Goal: Transaction & Acquisition: Purchase product/service

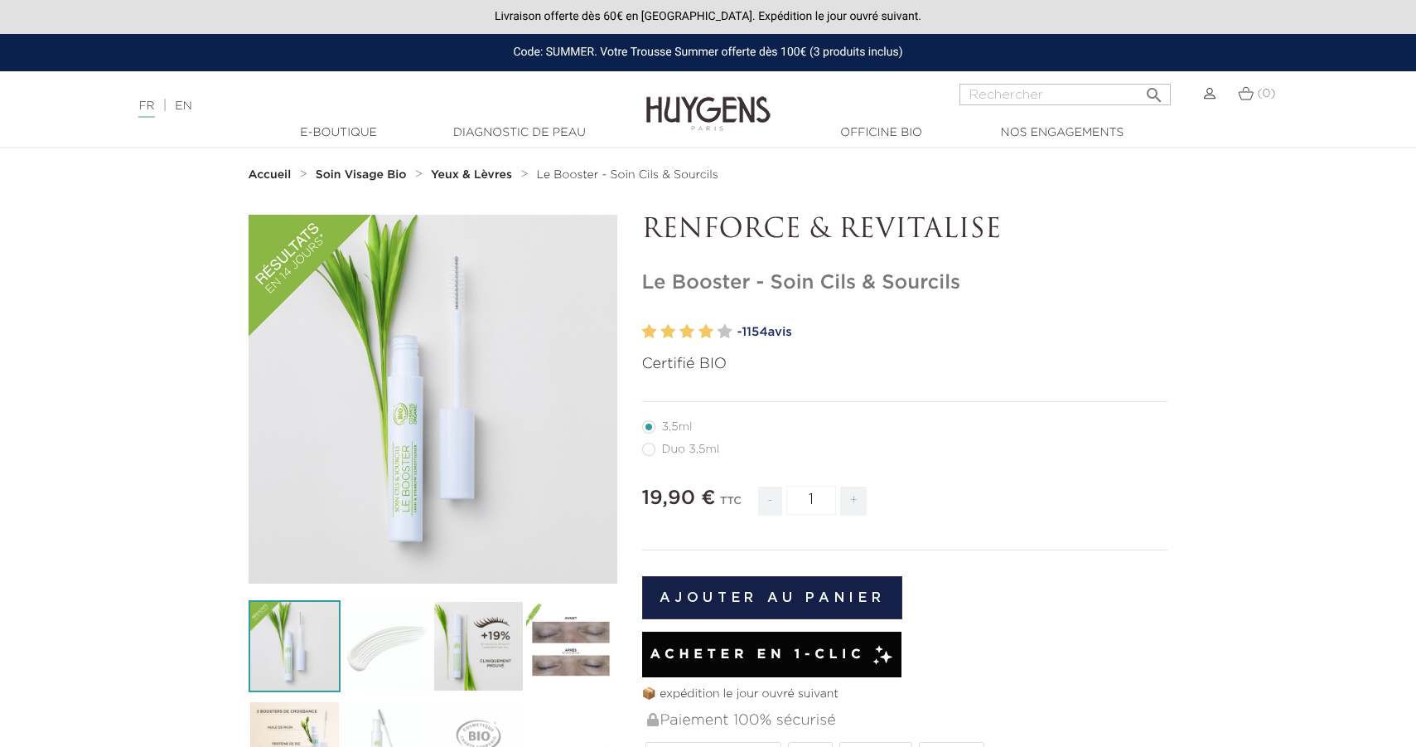
click at [348, 180] on strong "Soin Visage Bio" at bounding box center [361, 175] width 91 height 12
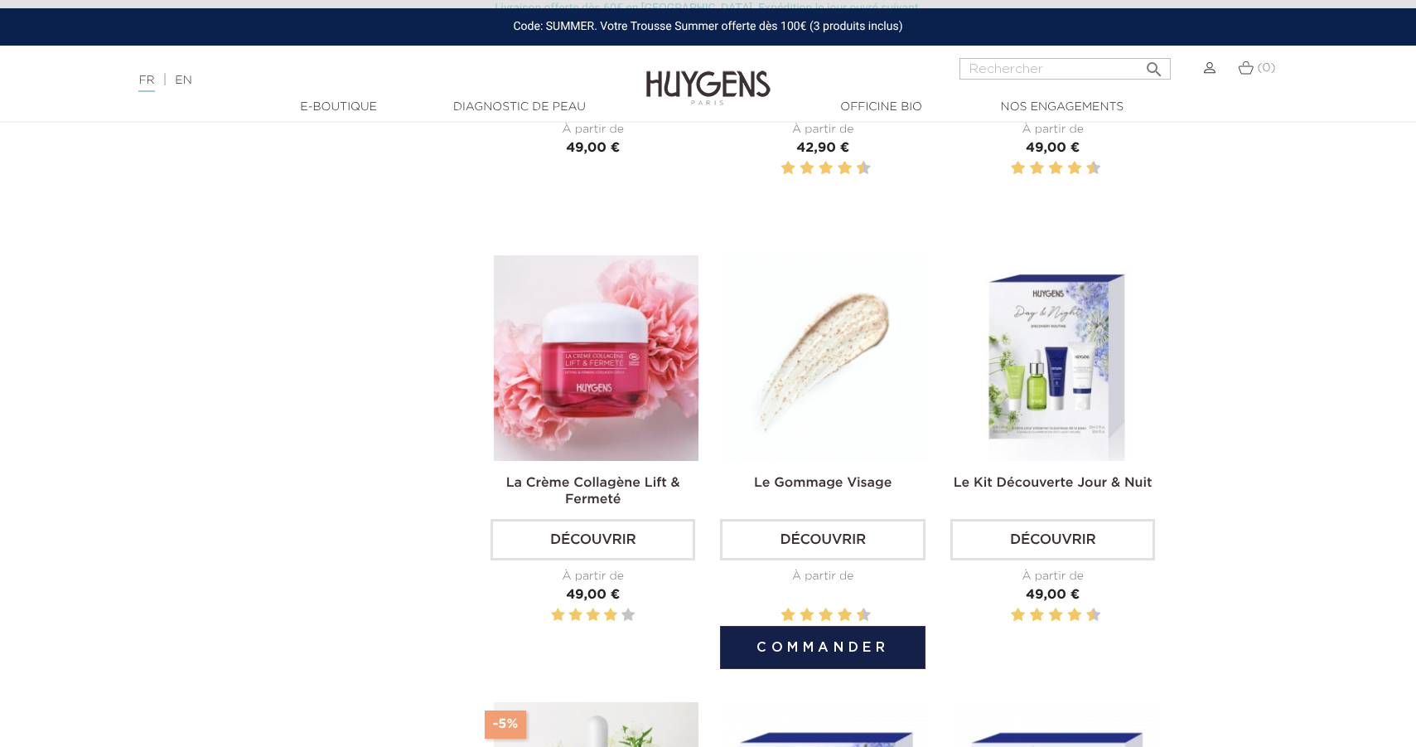
scroll to position [1410, 0]
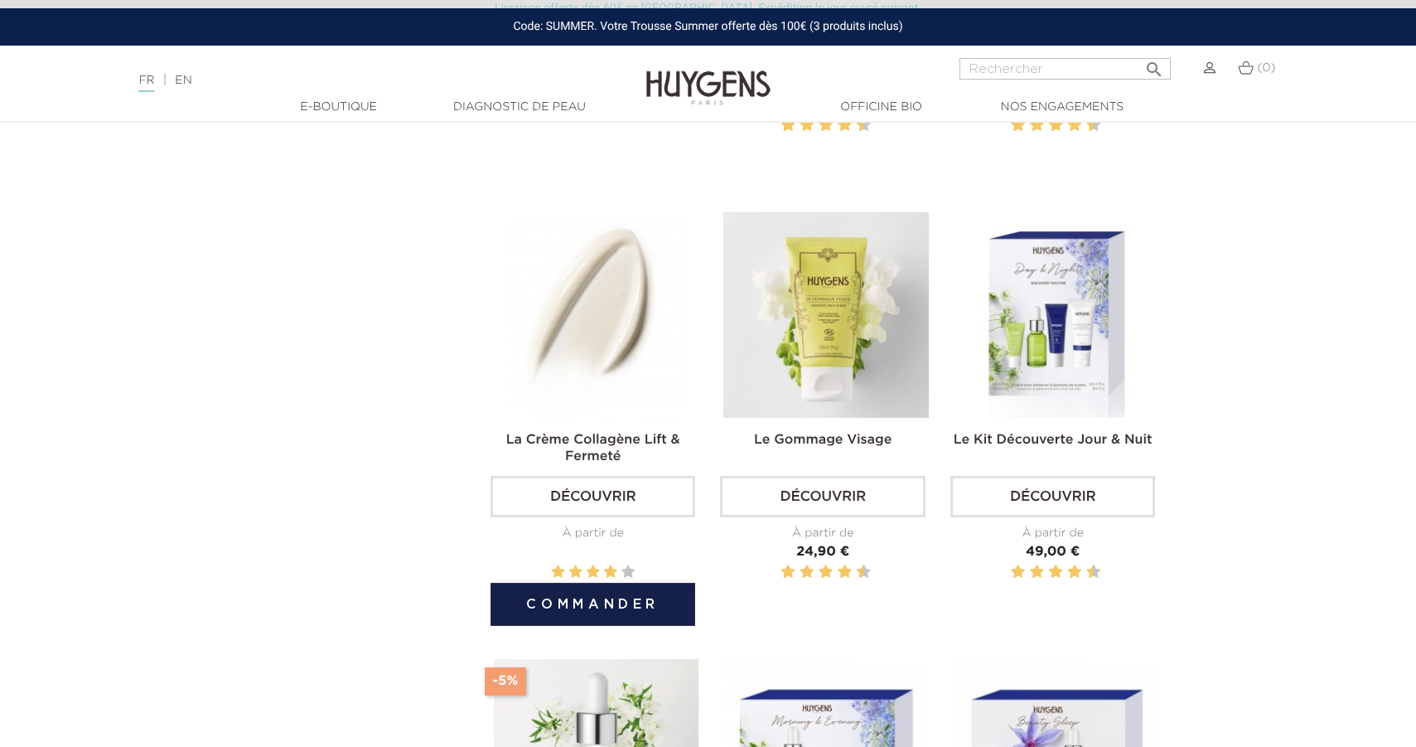
click at [584, 356] on img at bounding box center [596, 314] width 205 height 205
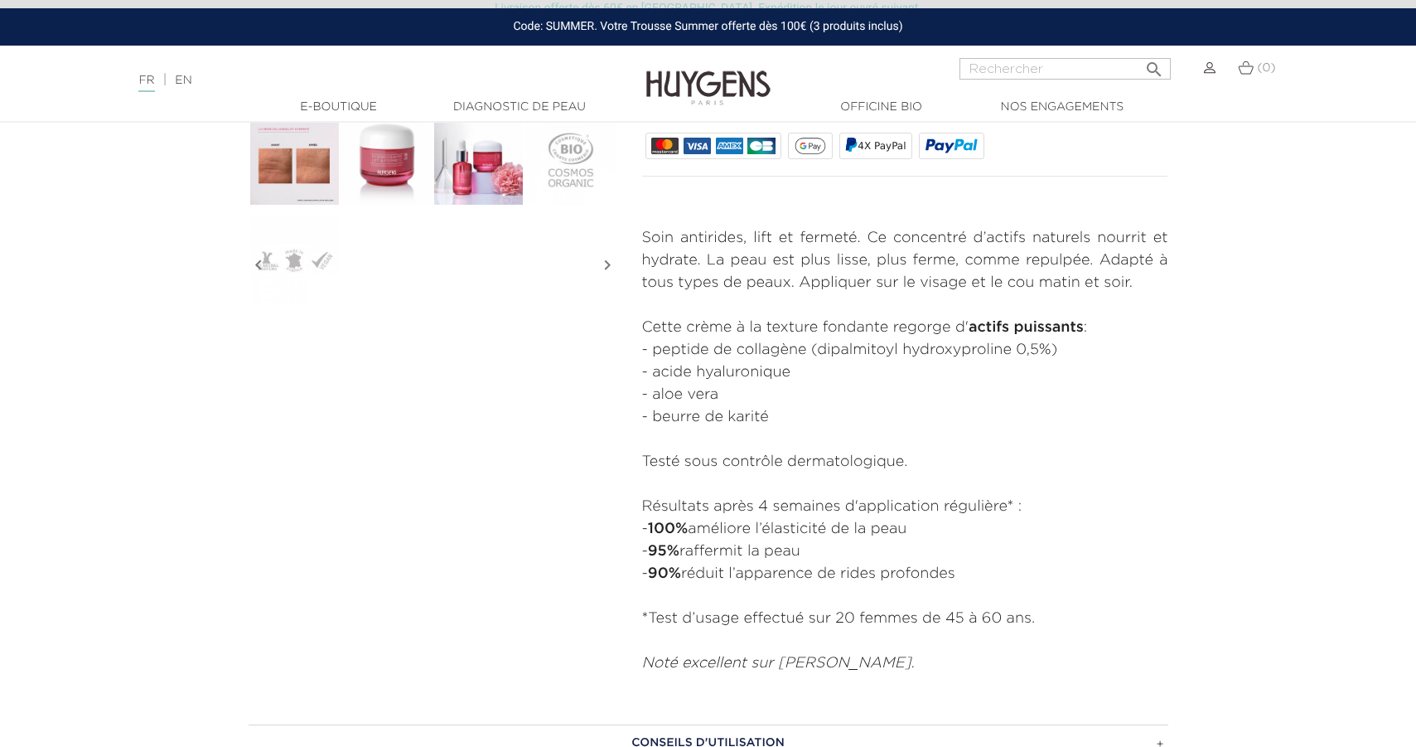
scroll to position [585, 0]
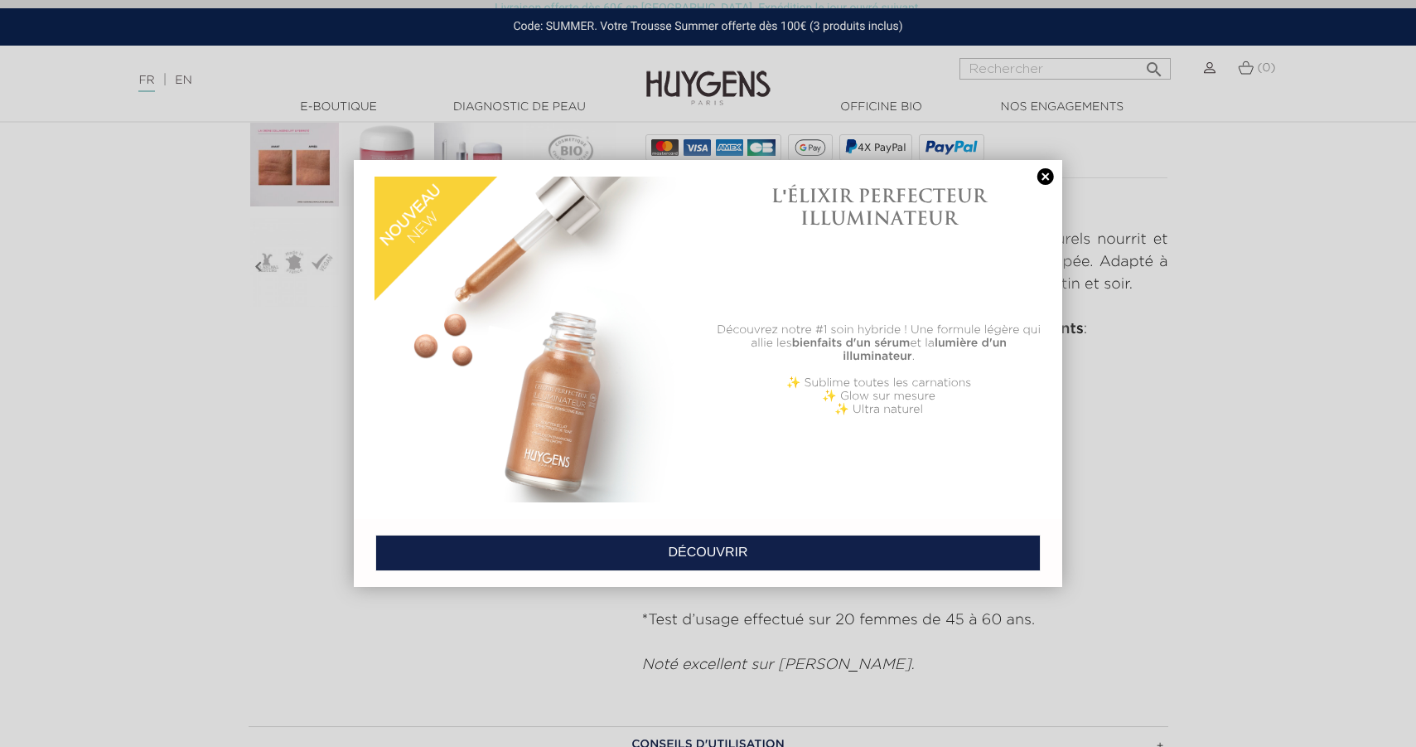
click at [1039, 176] on link at bounding box center [1045, 176] width 23 height 17
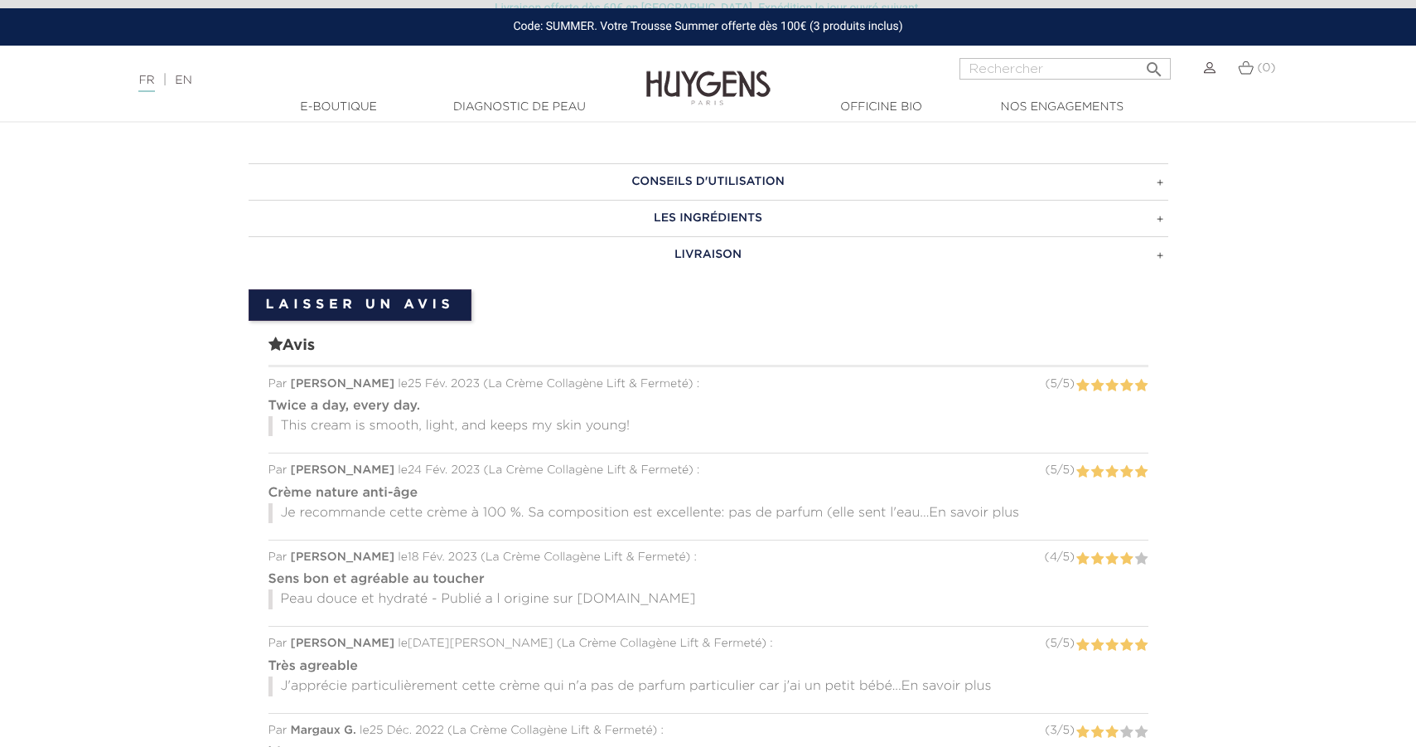
scroll to position [1149, 0]
click at [959, 505] on span "En savoir plus" at bounding box center [974, 511] width 90 height 13
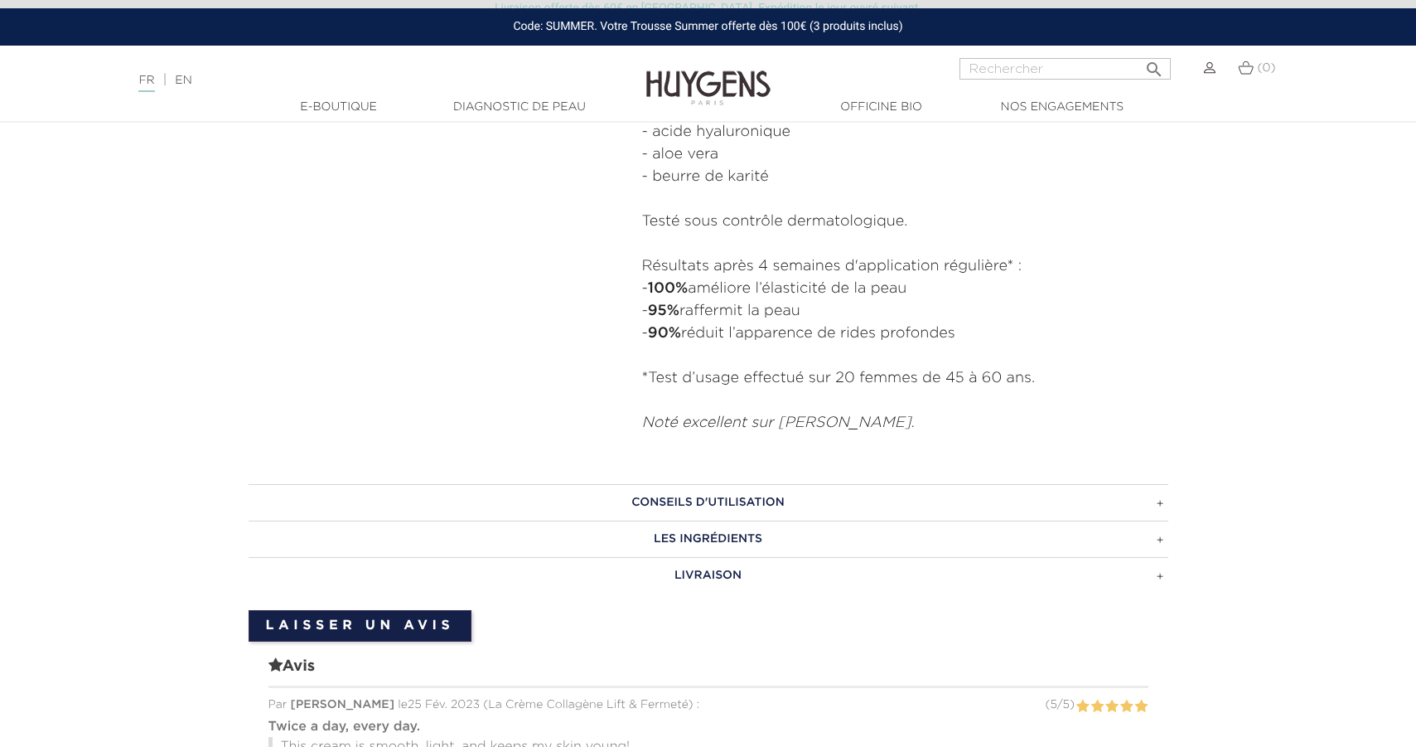
scroll to position [831, 0]
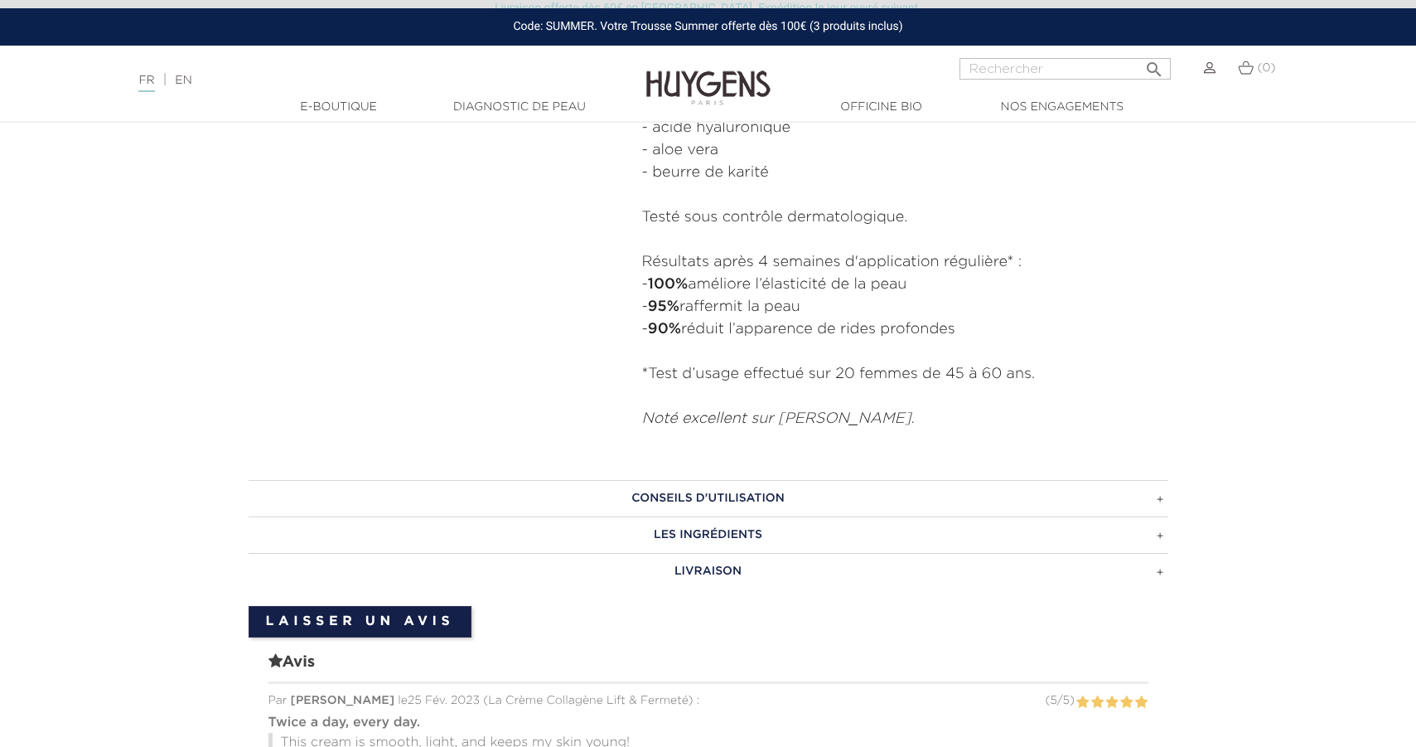
click at [721, 539] on h3 "LES INGRÉDIENTS" at bounding box center [709, 534] width 920 height 36
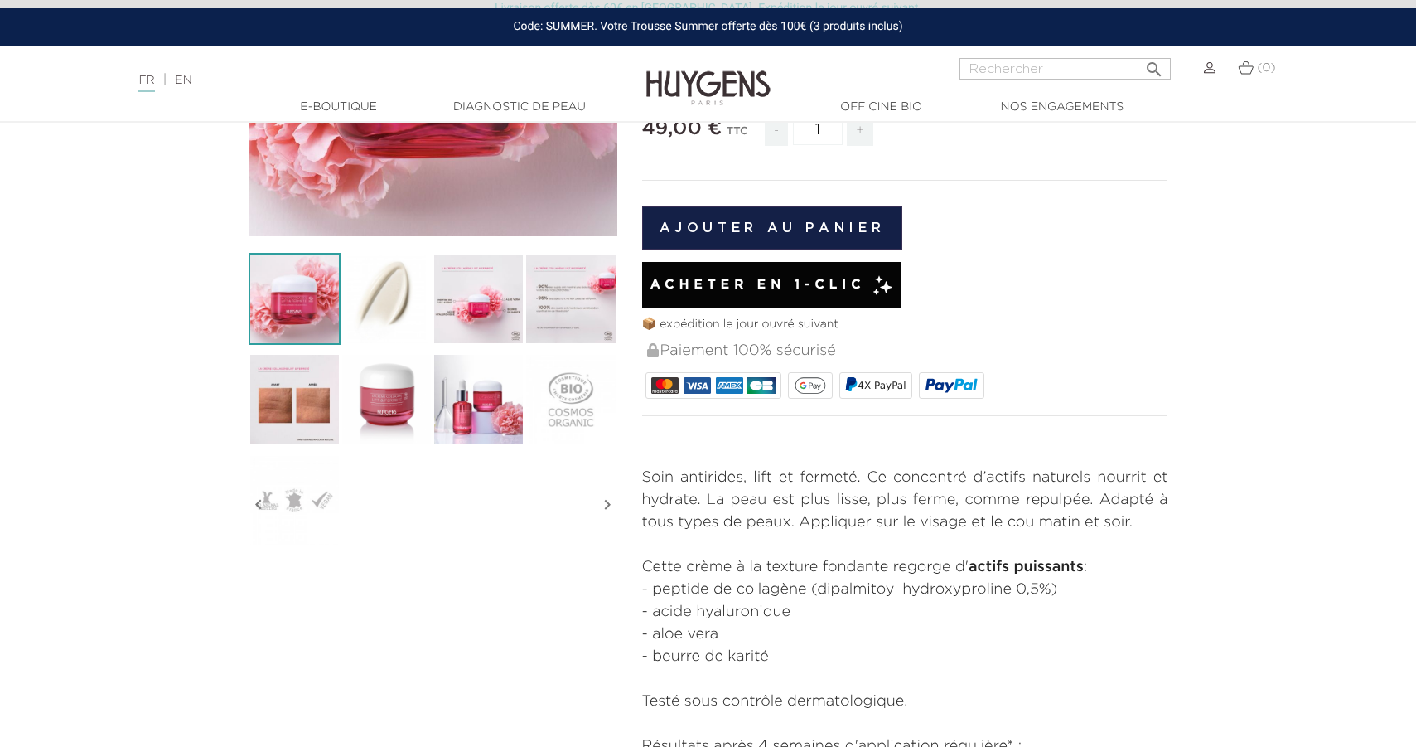
scroll to position [0, 0]
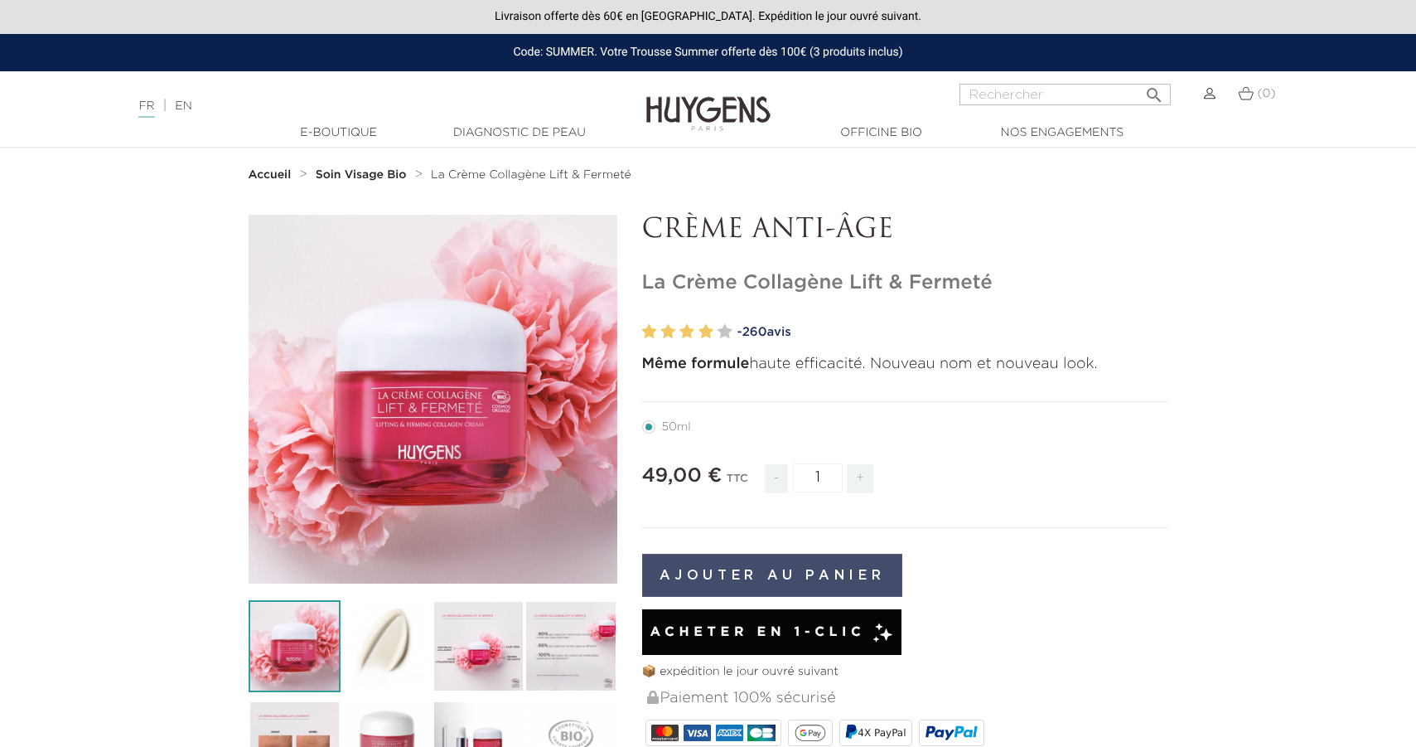
click at [813, 575] on button "Ajouter au panier" at bounding box center [772, 575] width 261 height 43
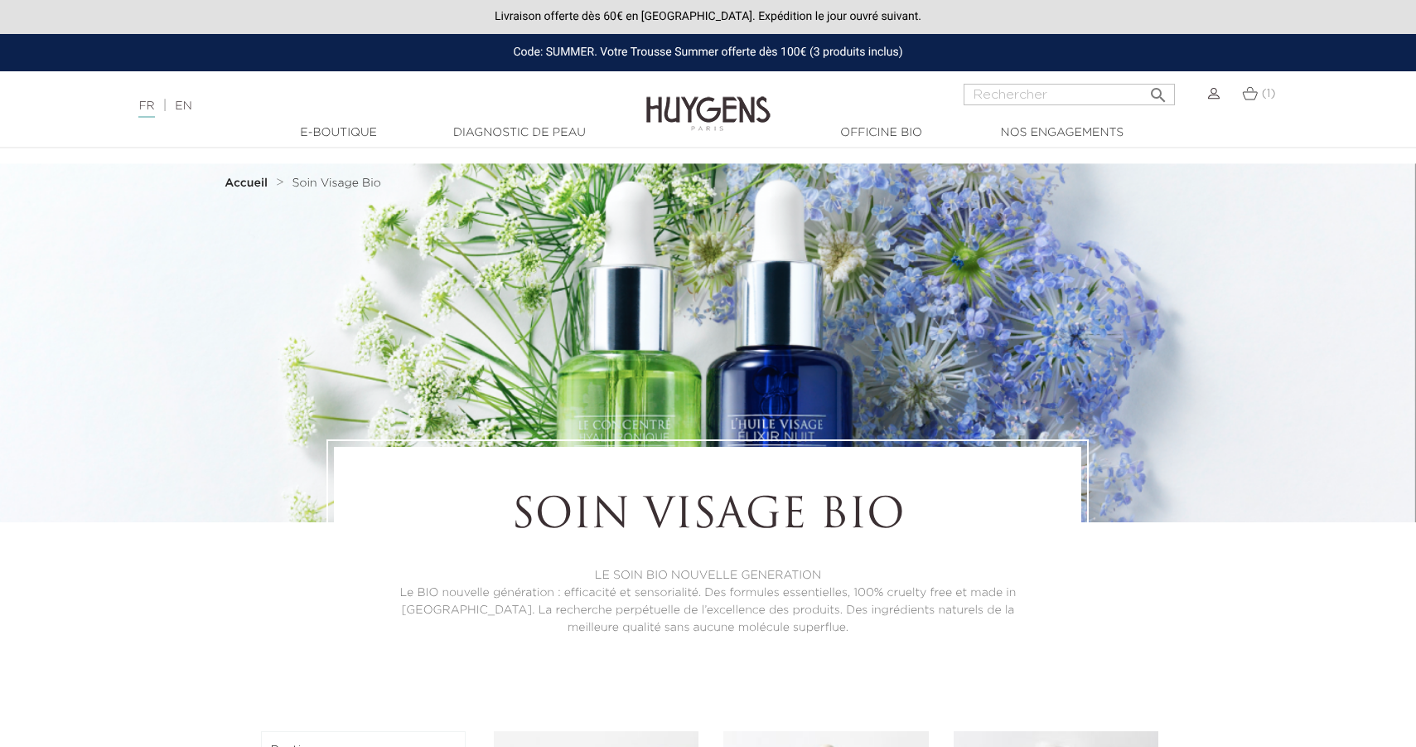
scroll to position [1410, 0]
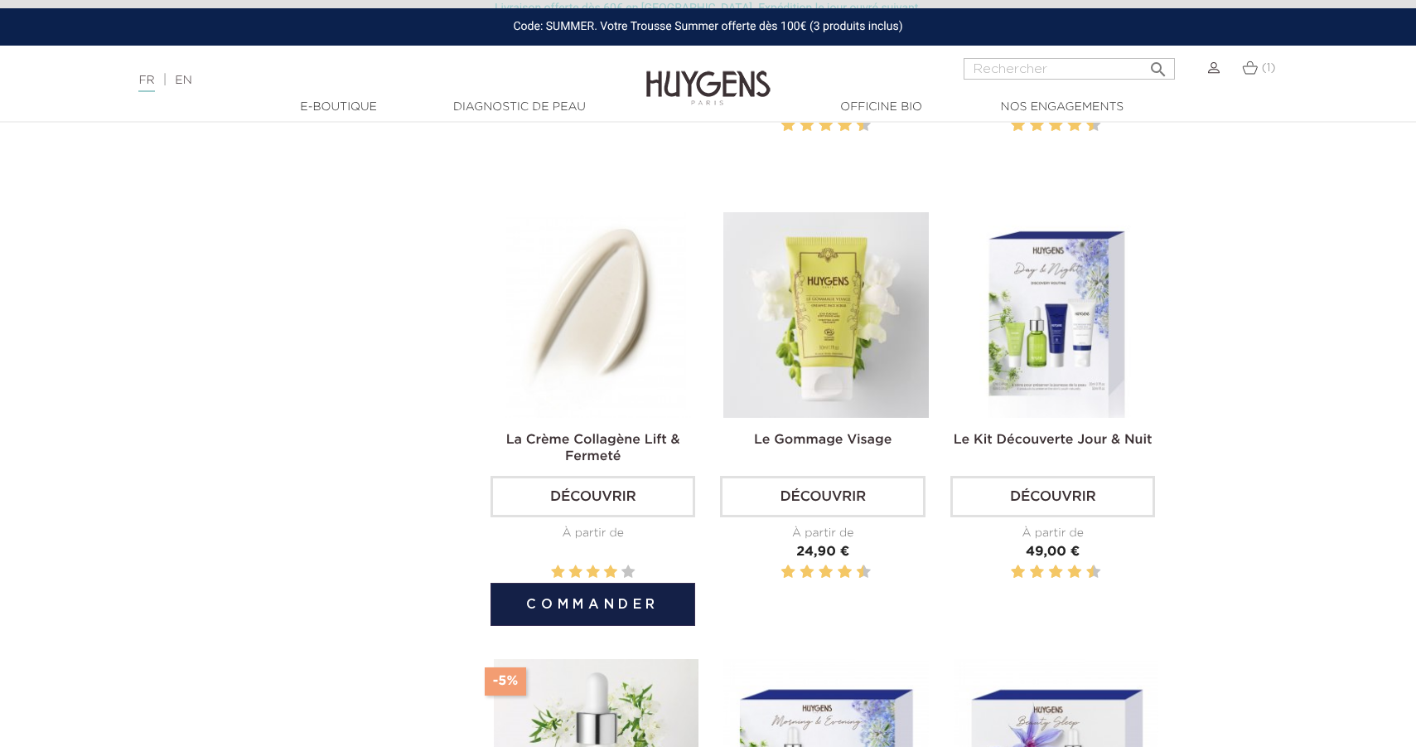
click at [619, 331] on img at bounding box center [596, 314] width 205 height 205
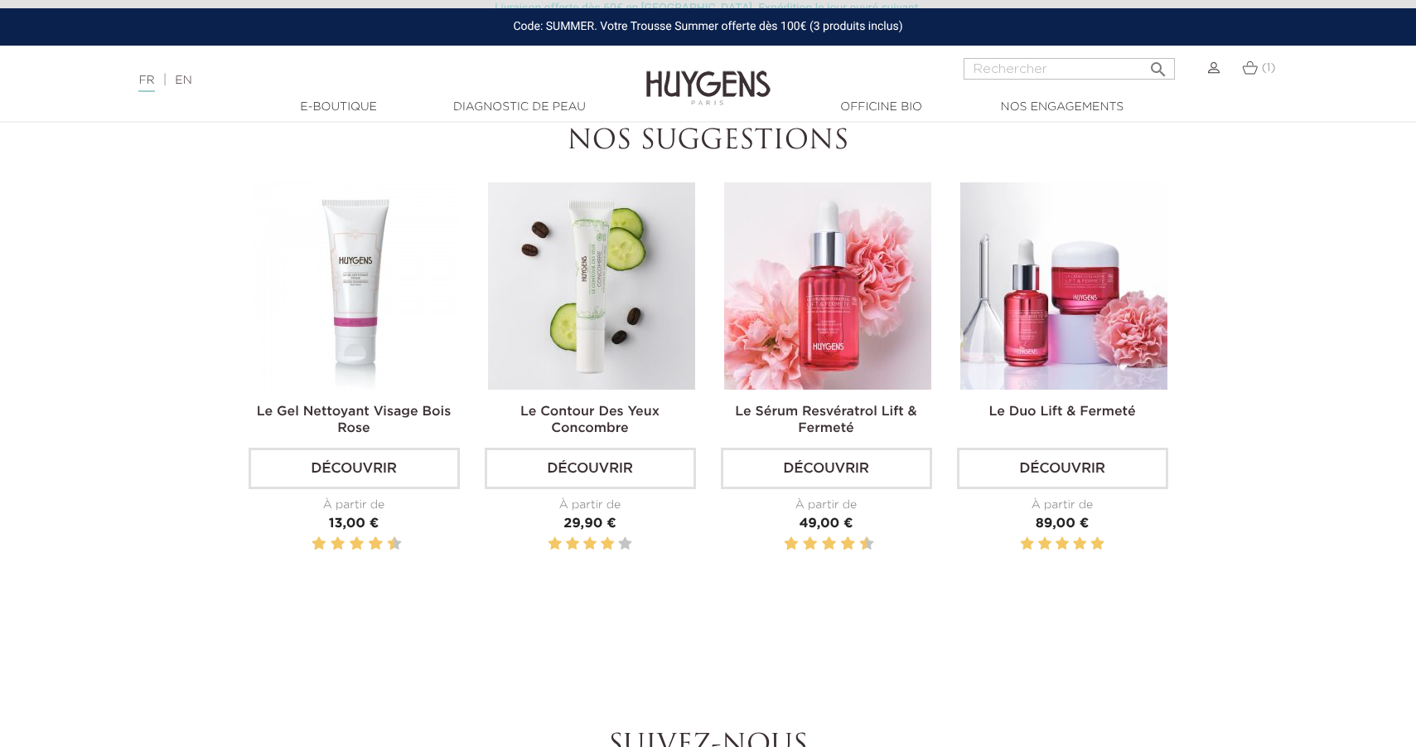
scroll to position [2363, 0]
click at [1077, 331] on img at bounding box center [1063, 287] width 207 height 207
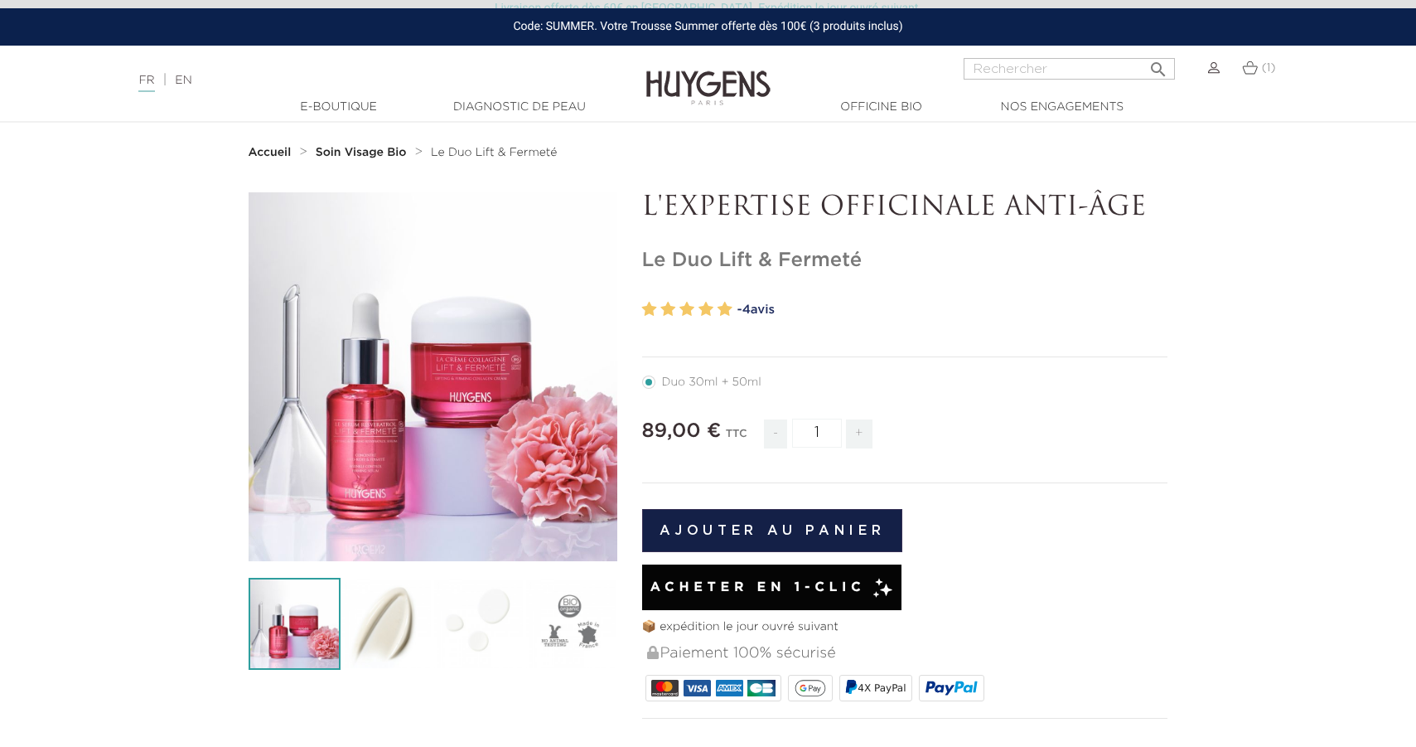
scroll to position [28, 0]
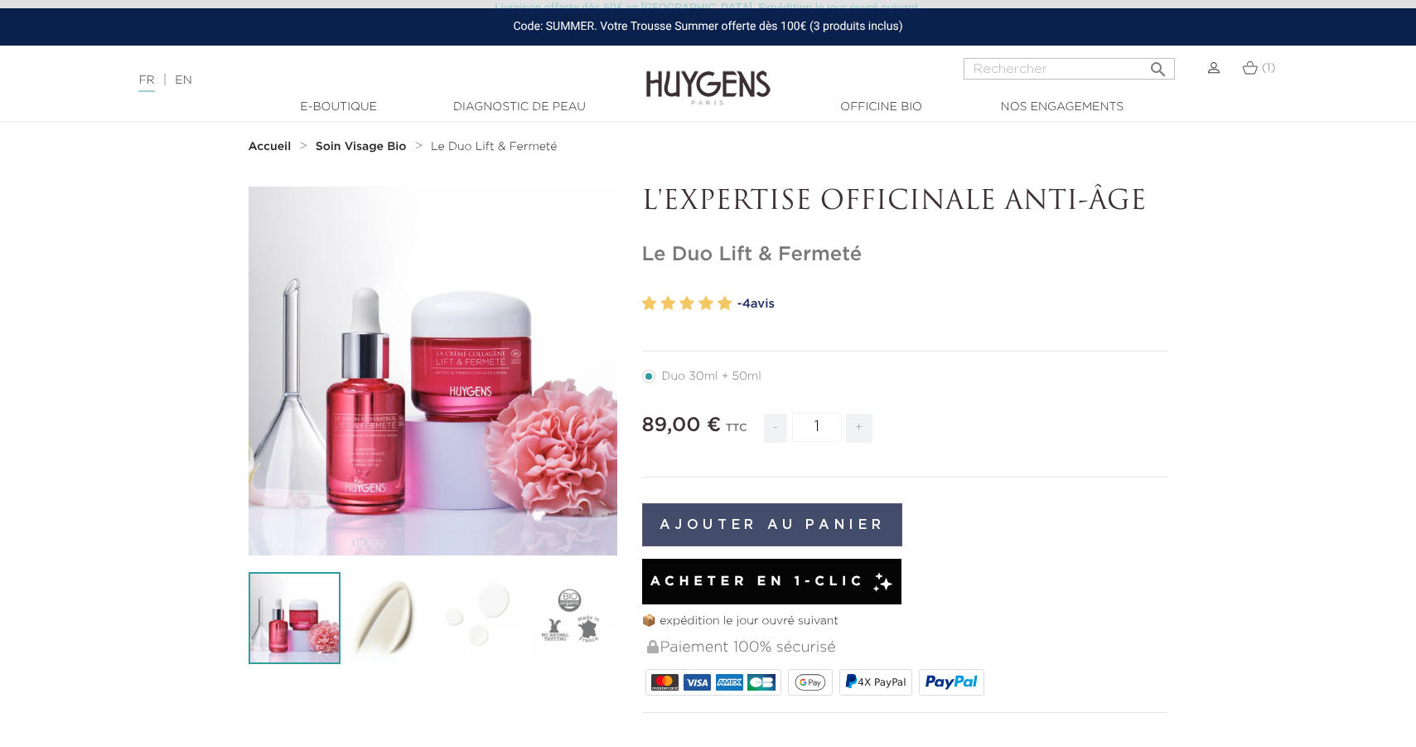
click at [799, 529] on button "Ajouter au panier" at bounding box center [772, 524] width 261 height 43
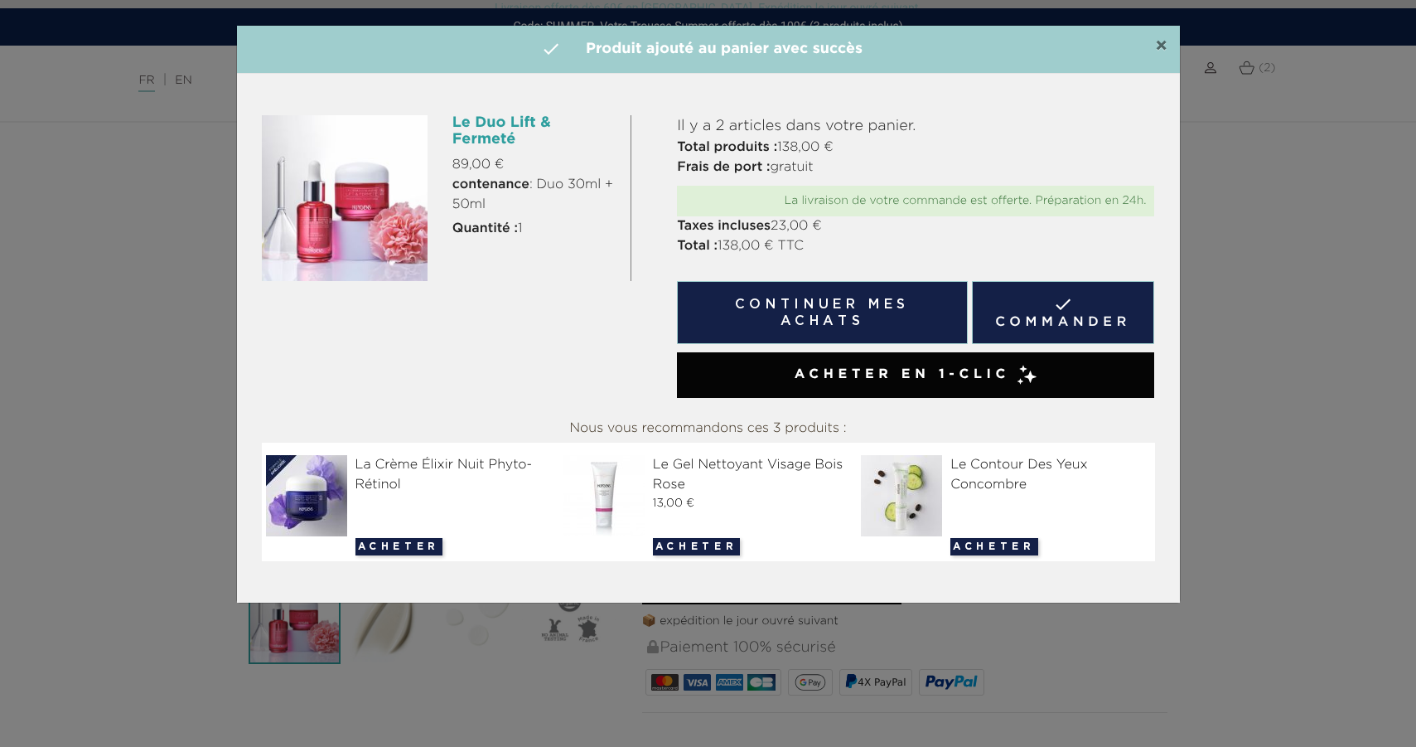
click at [1160, 41] on span "×" at bounding box center [1161, 46] width 12 height 20
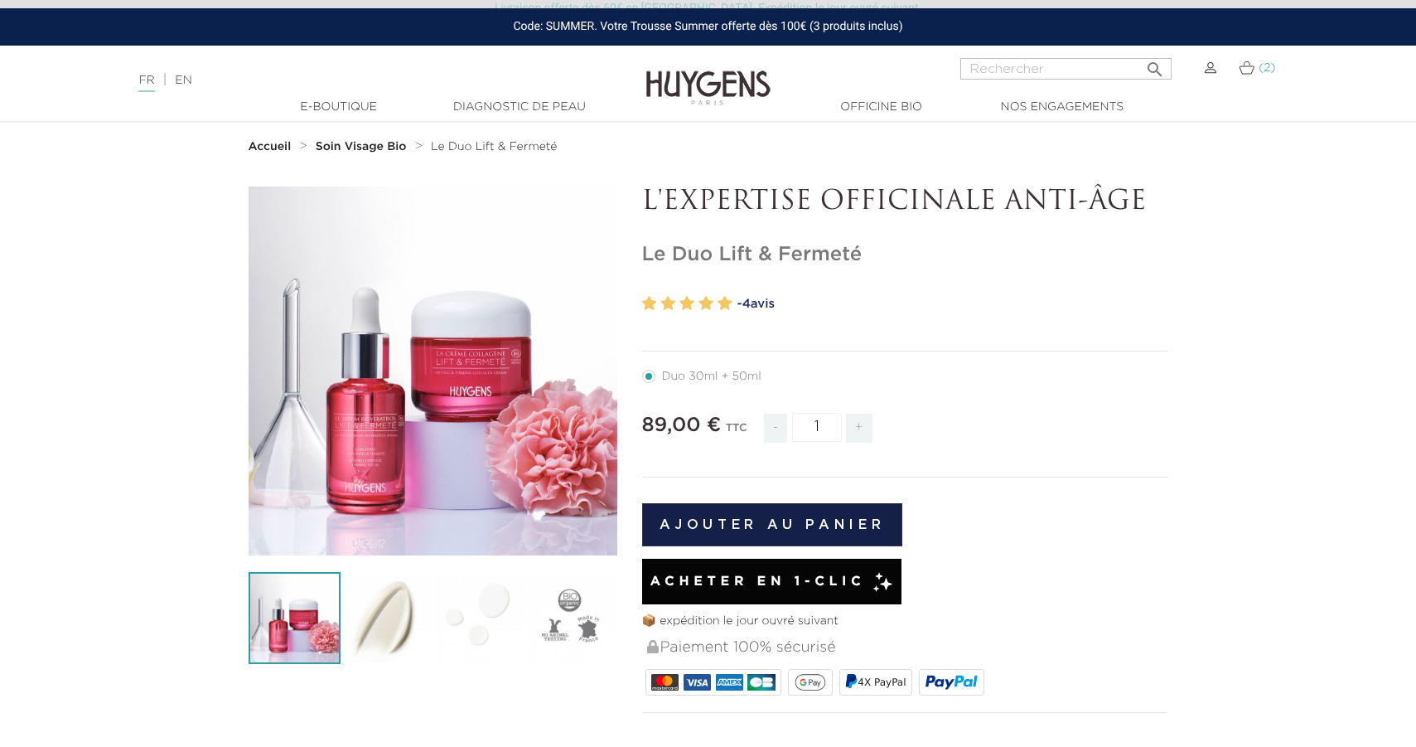
click at [1267, 66] on span "(2)" at bounding box center [1267, 68] width 17 height 12
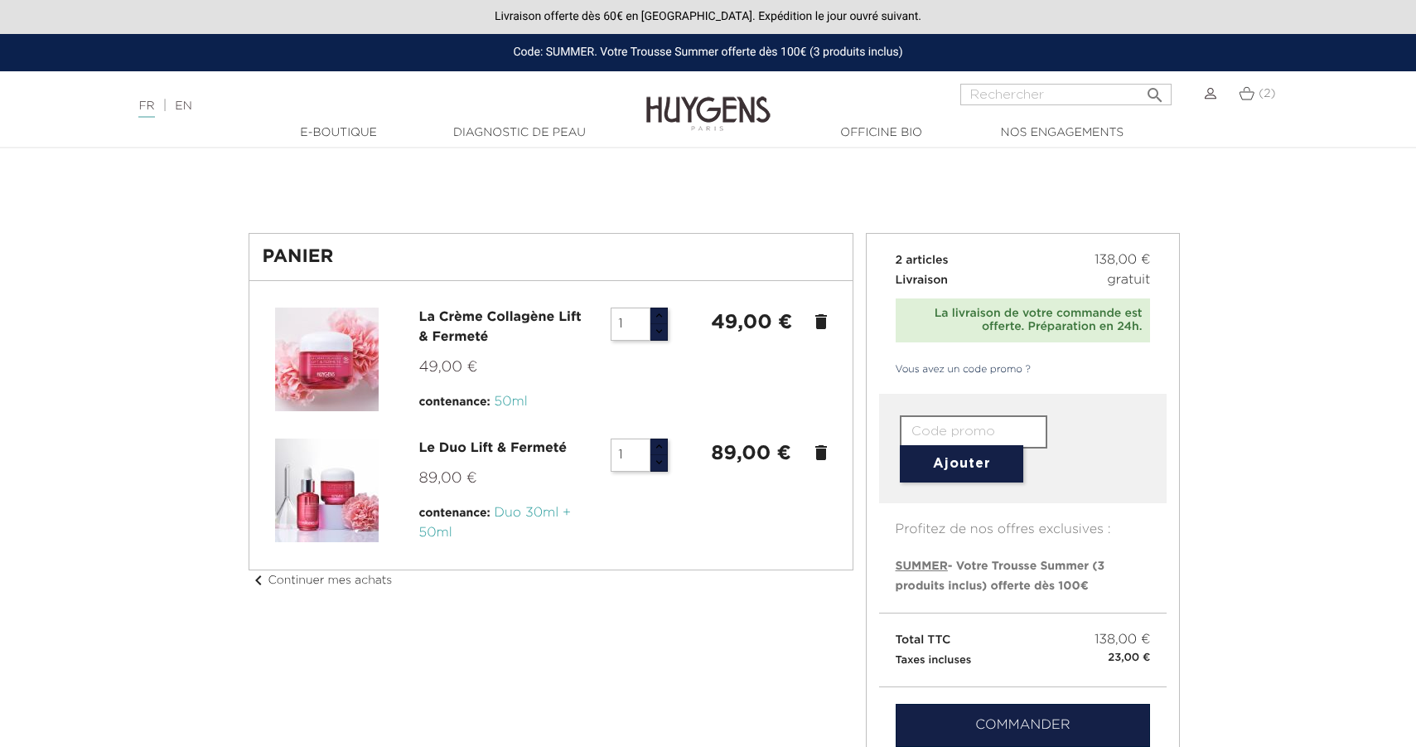
click at [311, 481] on img at bounding box center [327, 490] width 104 height 104
click at [448, 447] on link "Le Duo Lift & Fermeté" at bounding box center [493, 448] width 148 height 13
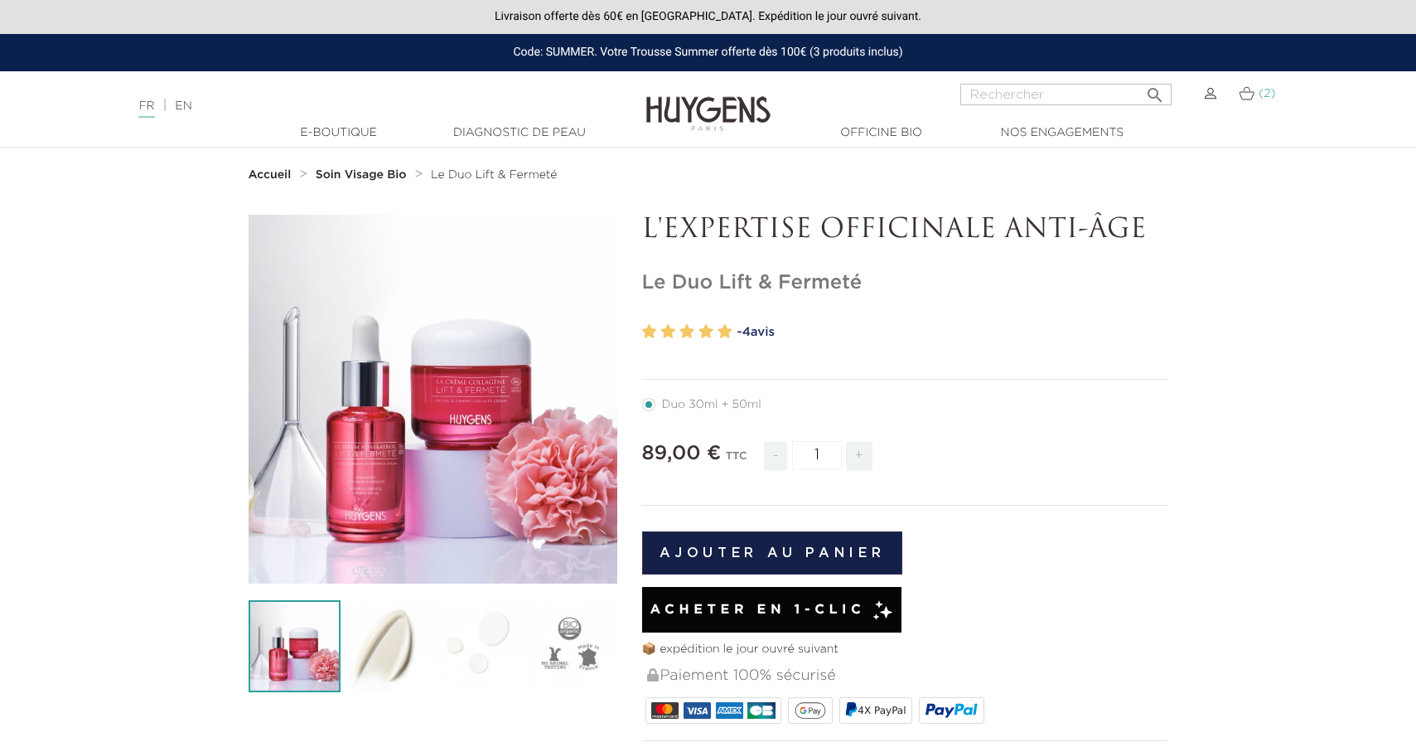
click at [1255, 95] on link "(2)" at bounding box center [1257, 93] width 36 height 13
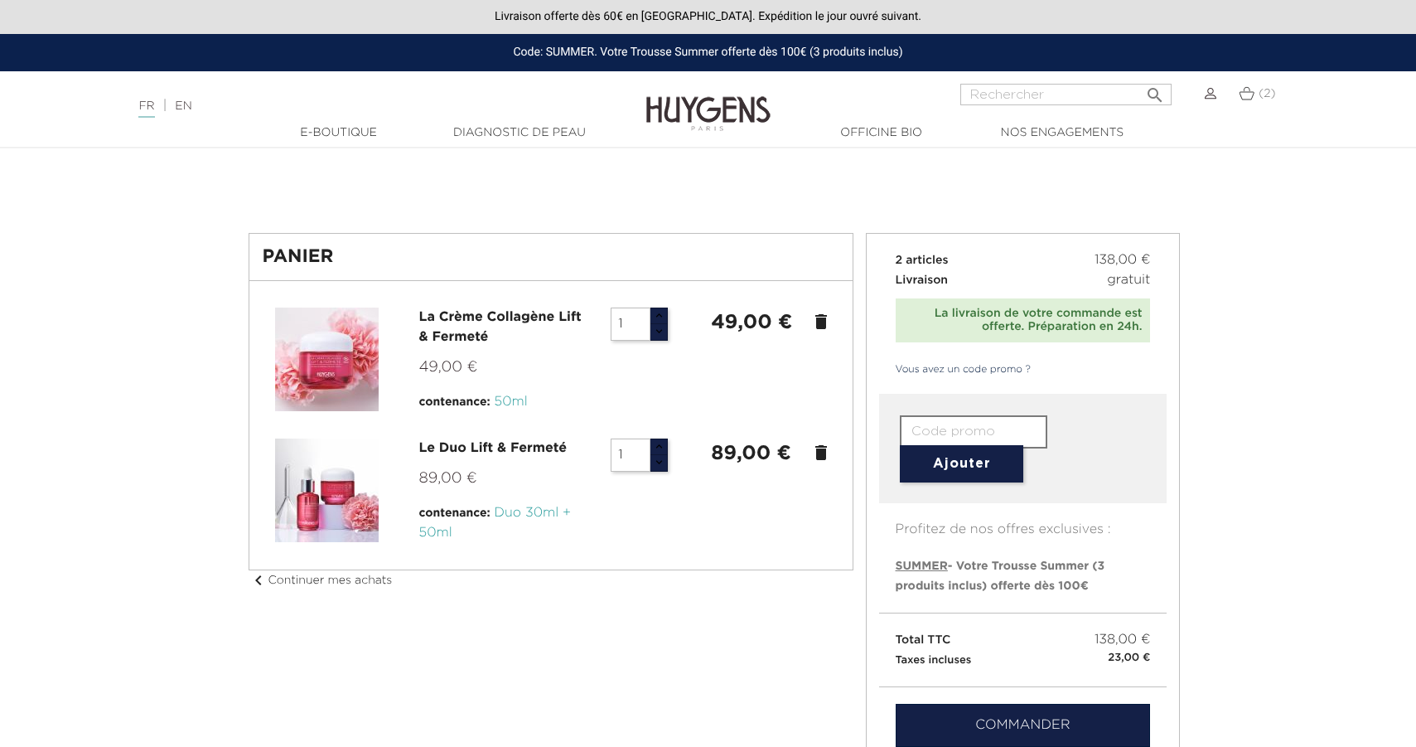
click at [825, 312] on icon "delete" at bounding box center [821, 322] width 20 height 20
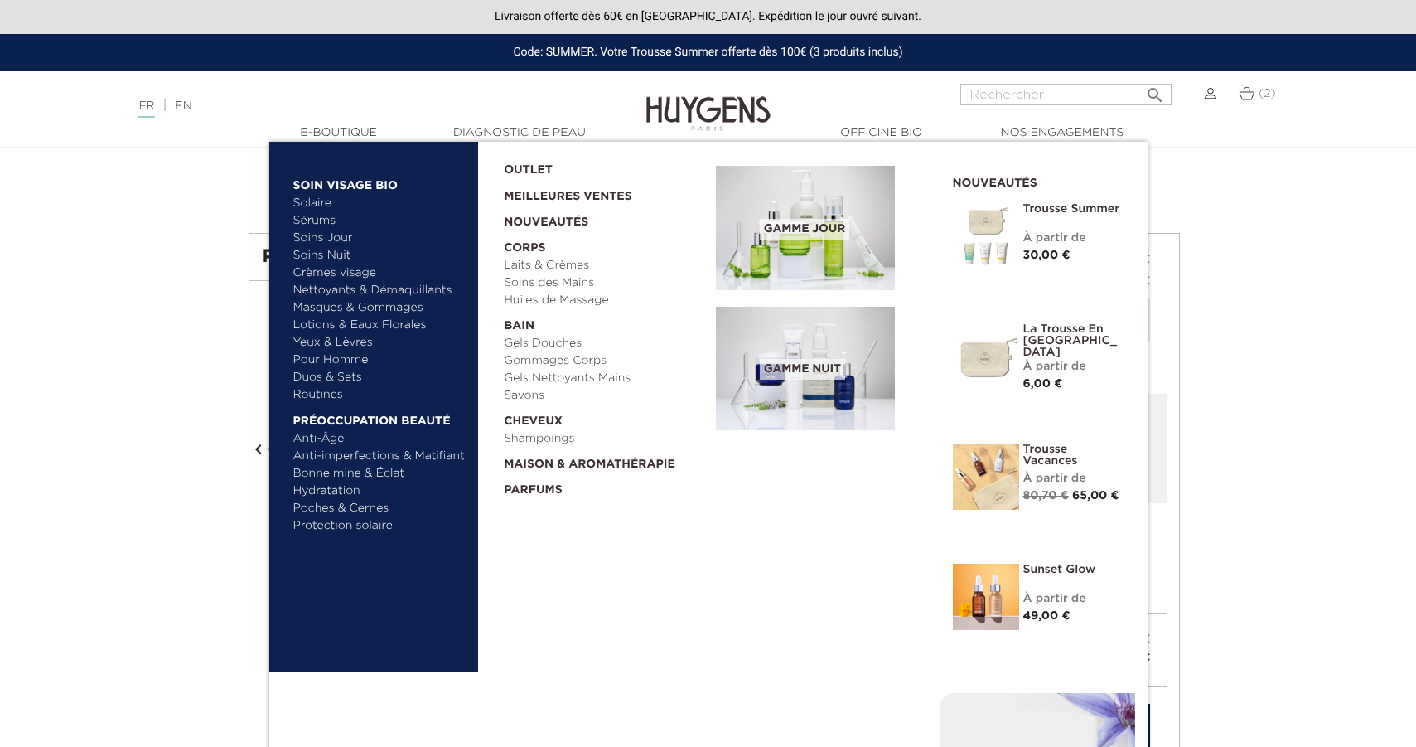
click at [330, 241] on link "Soins Jour" at bounding box center [379, 238] width 173 height 17
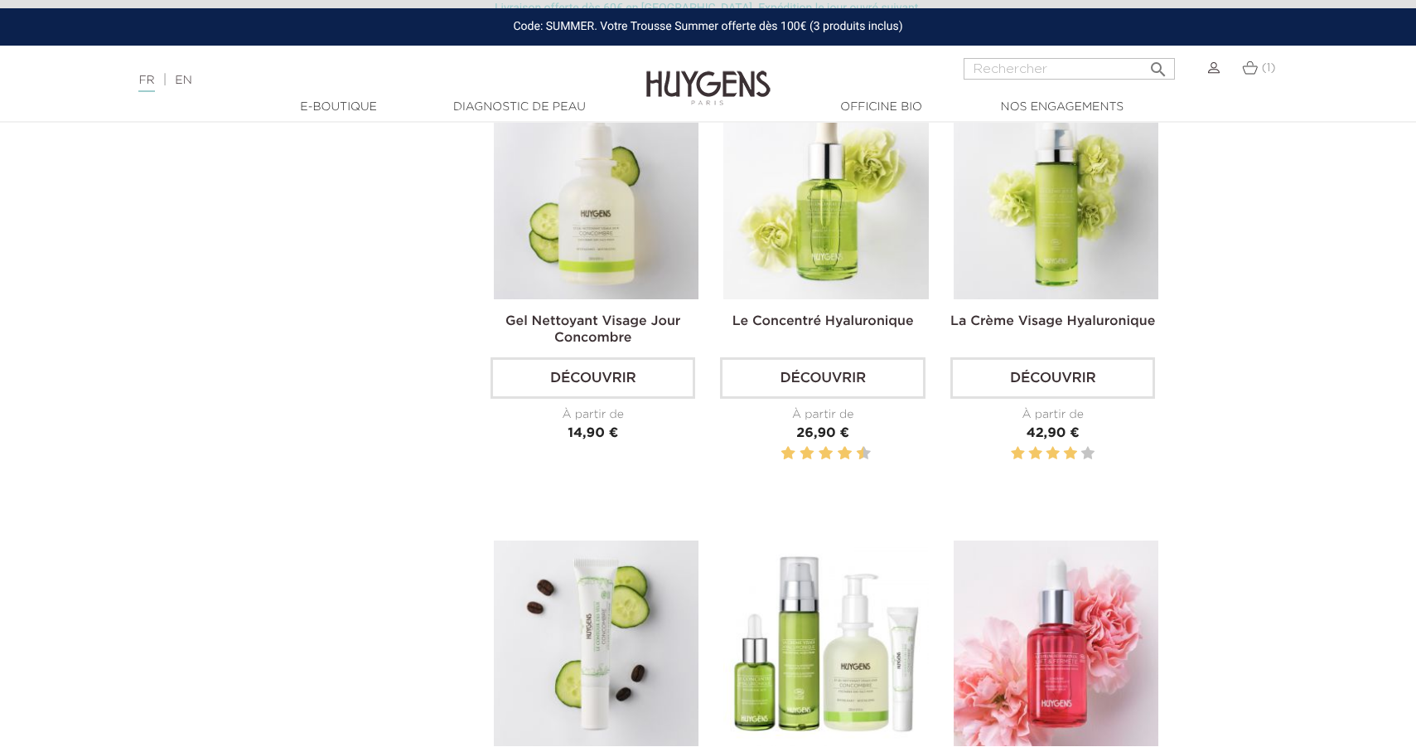
scroll to position [1067, 0]
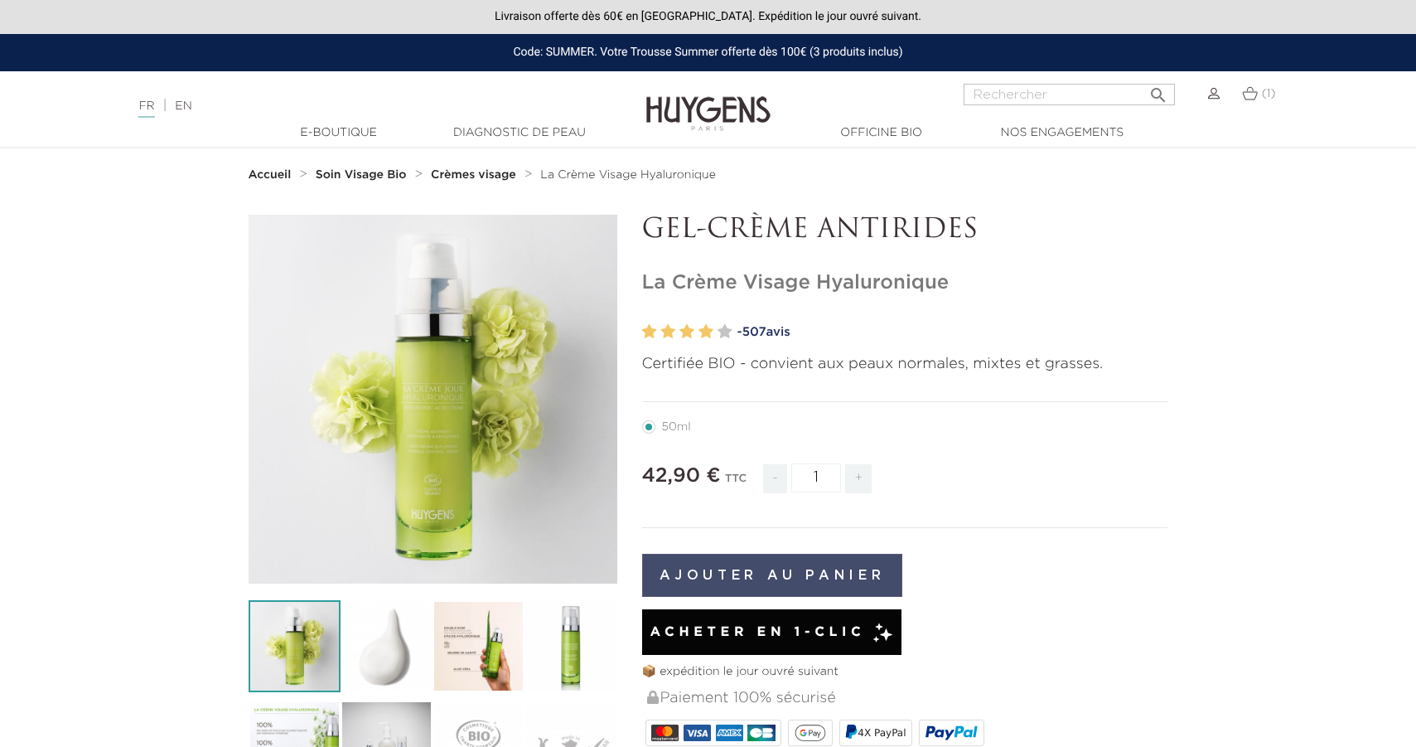
click at [827, 576] on button "Ajouter au panier" at bounding box center [772, 575] width 261 height 43
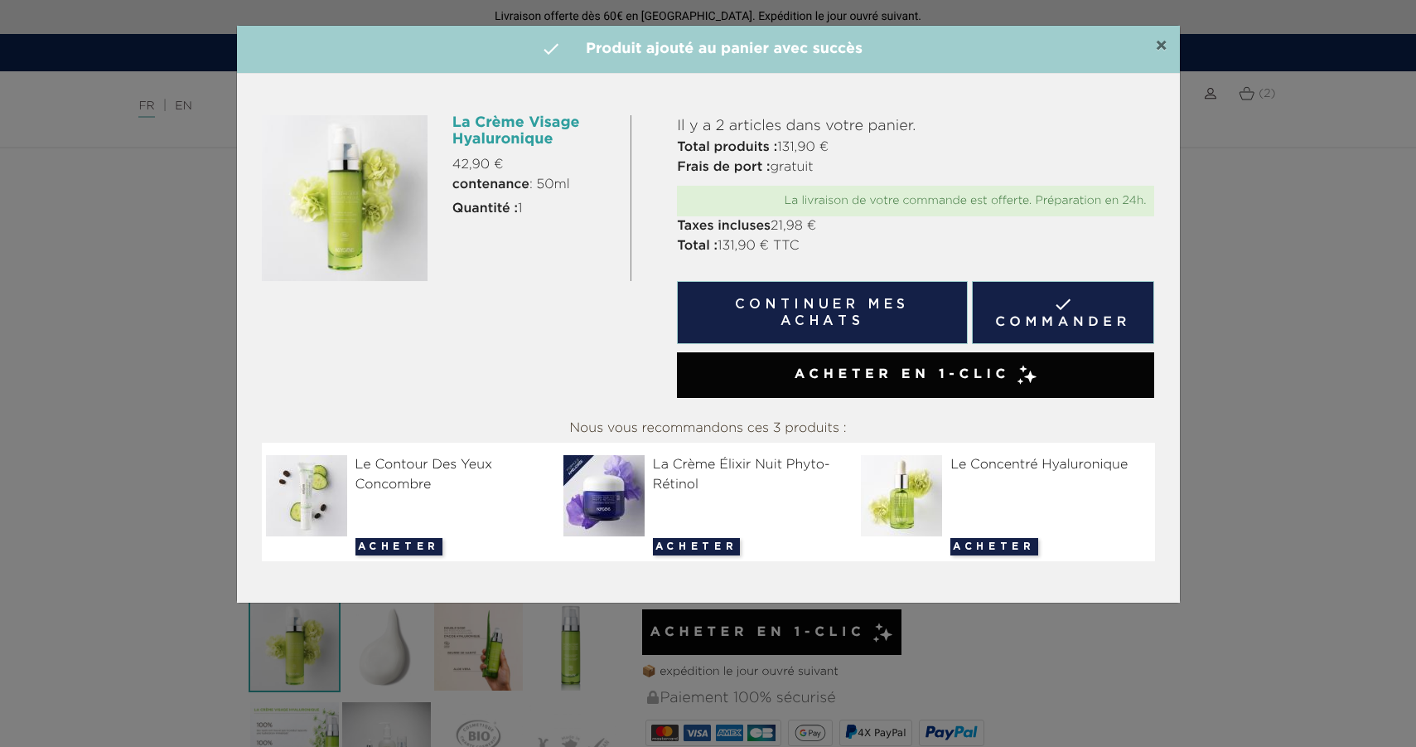
click at [1165, 44] on span "×" at bounding box center [1161, 46] width 12 height 20
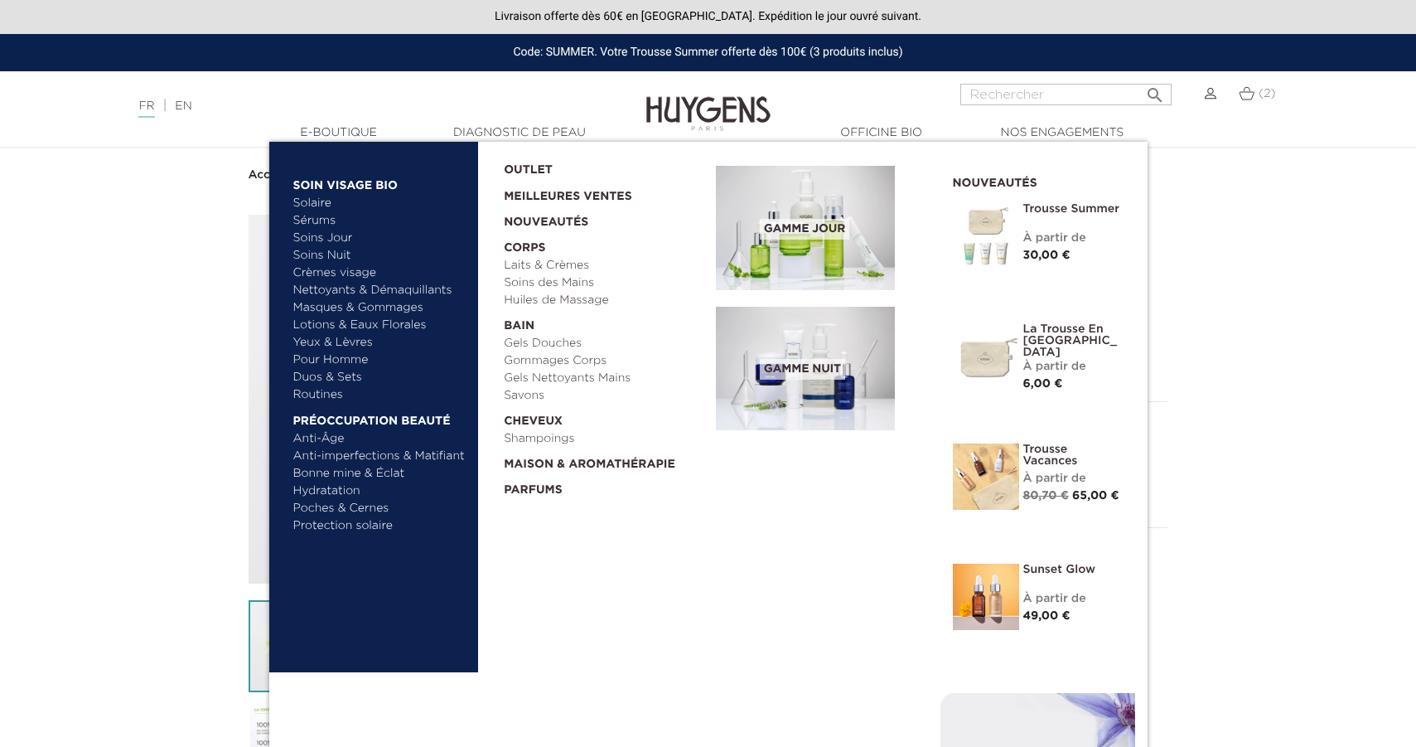
click at [336, 185] on link "  Soin Visage Bio" at bounding box center [379, 181] width 173 height 27
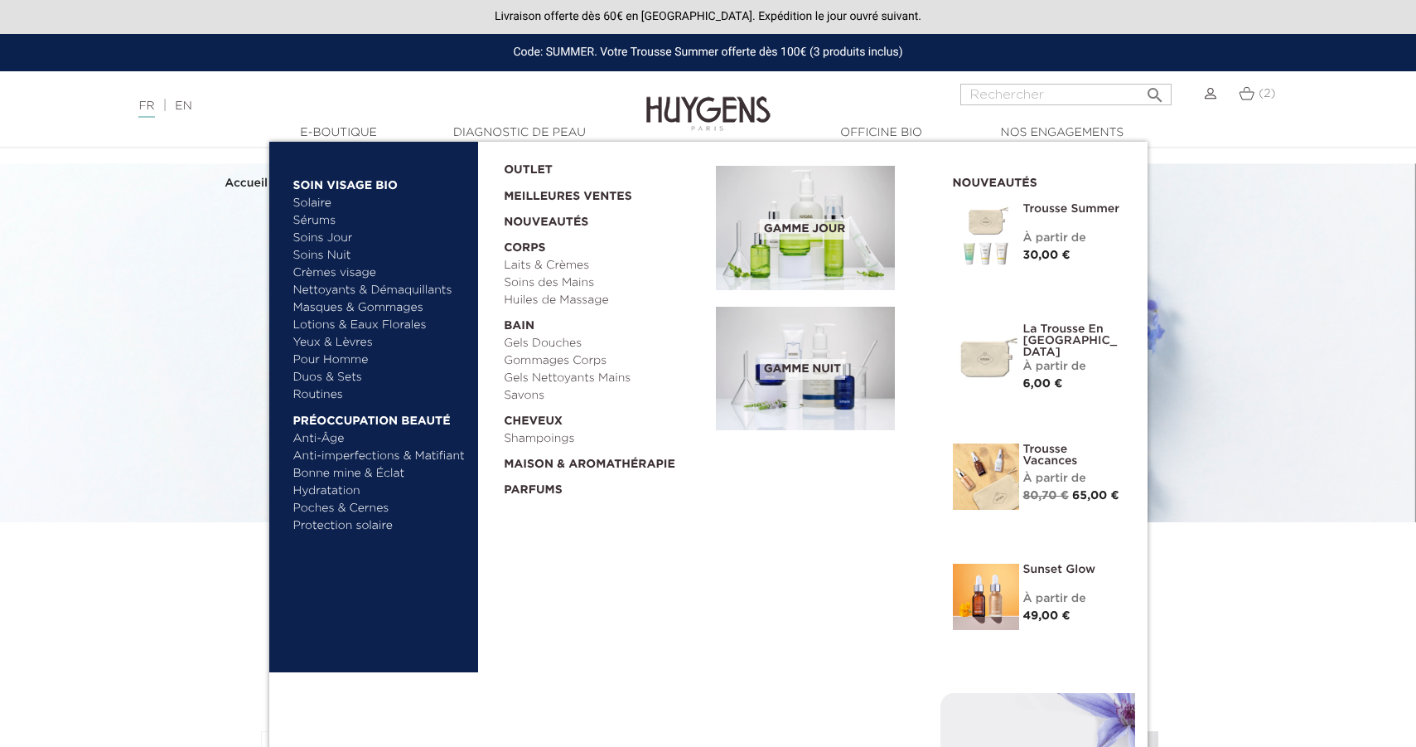
click at [320, 356] on link "Pour Homme" at bounding box center [379, 359] width 173 height 17
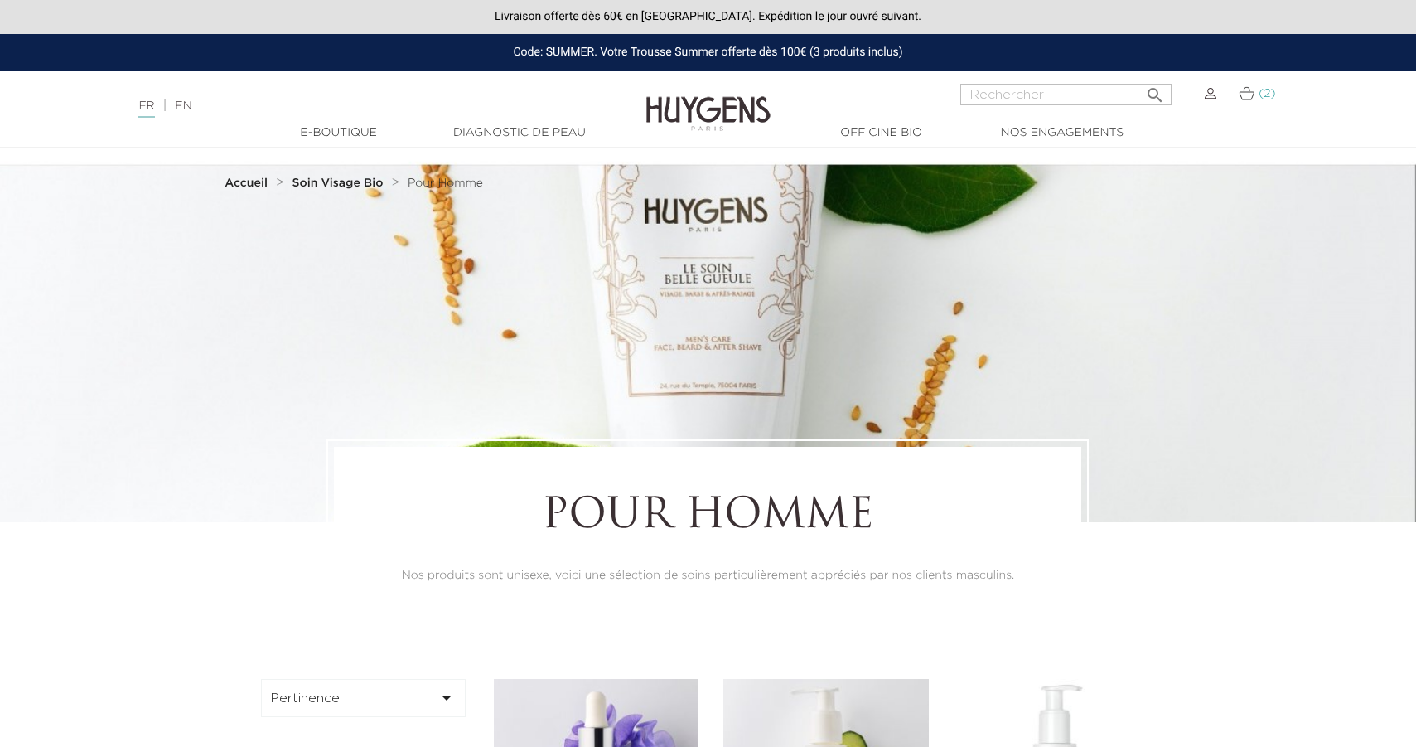
click at [1266, 87] on link "(2)" at bounding box center [1257, 93] width 36 height 13
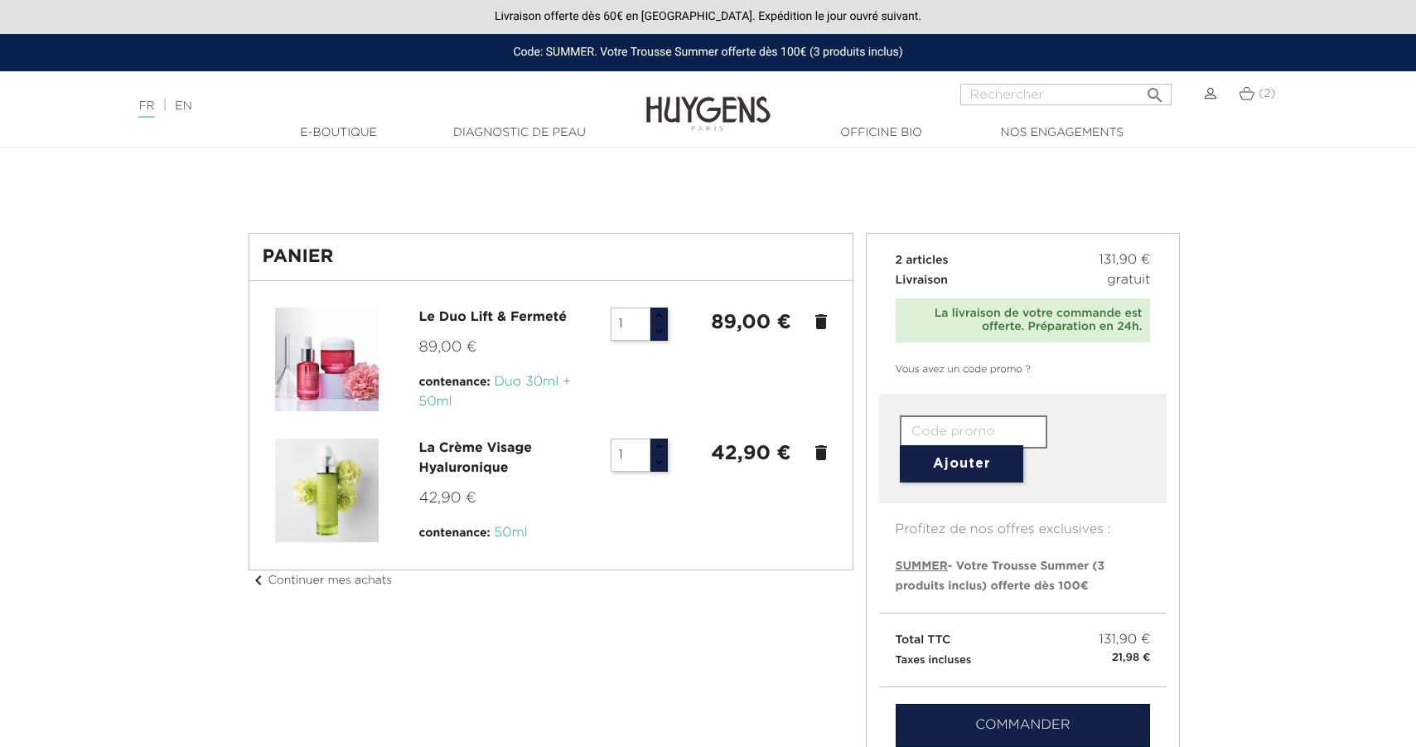
click at [906, 568] on span "SUMMER" at bounding box center [922, 566] width 52 height 12
type input "SUMMER"
click at [976, 462] on button "Ajouter" at bounding box center [961, 463] width 123 height 37
